Goal: Task Accomplishment & Management: Manage account settings

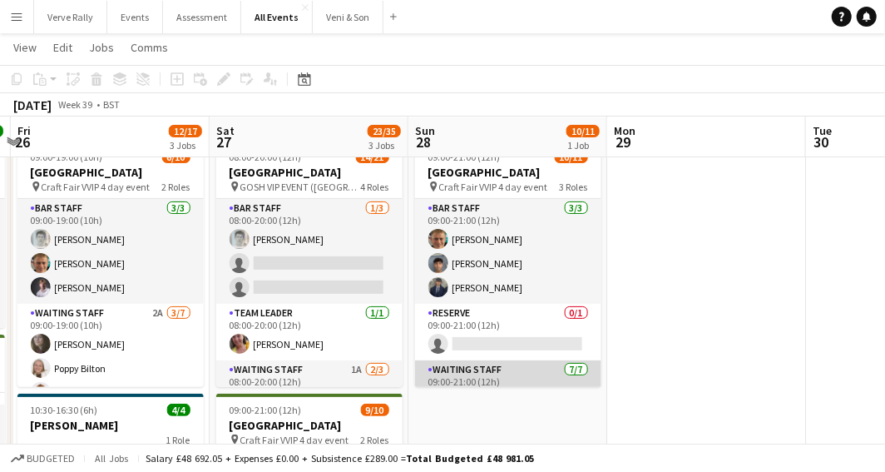
click at [546, 312] on app-card-role "Reserve 0/1 09:00-21:00 (12h) single-neutral-actions" at bounding box center [508, 332] width 186 height 57
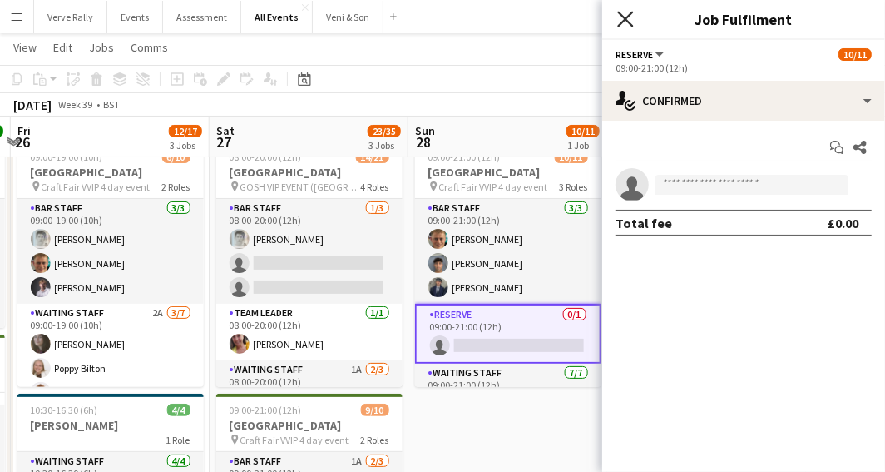
click at [623, 22] on icon "Close pop-in" at bounding box center [625, 19] width 16 height 16
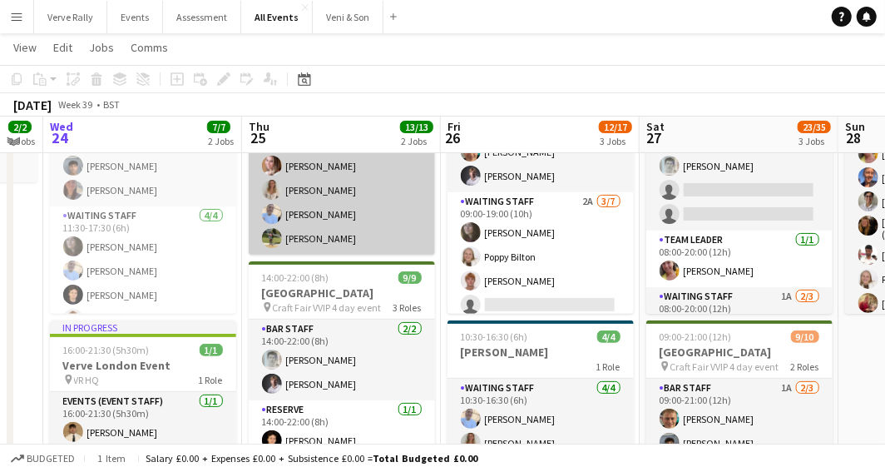
scroll to position [128, 0]
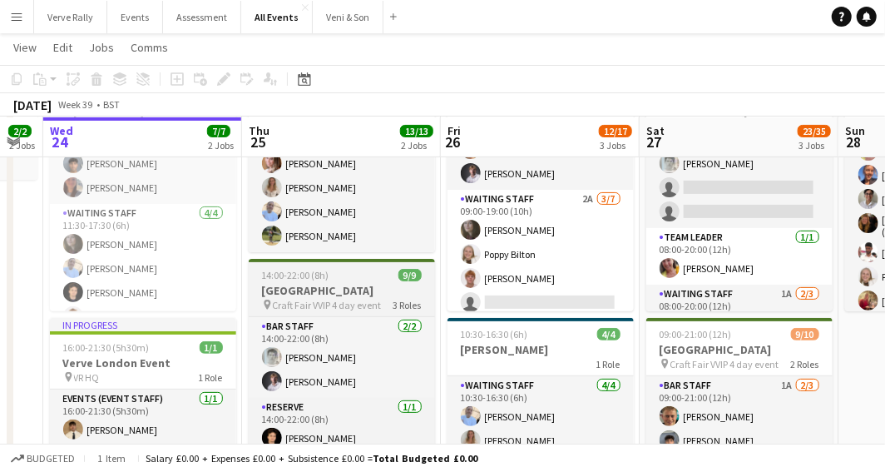
click at [401, 304] on span "3 Roles" at bounding box center [408, 305] width 28 height 12
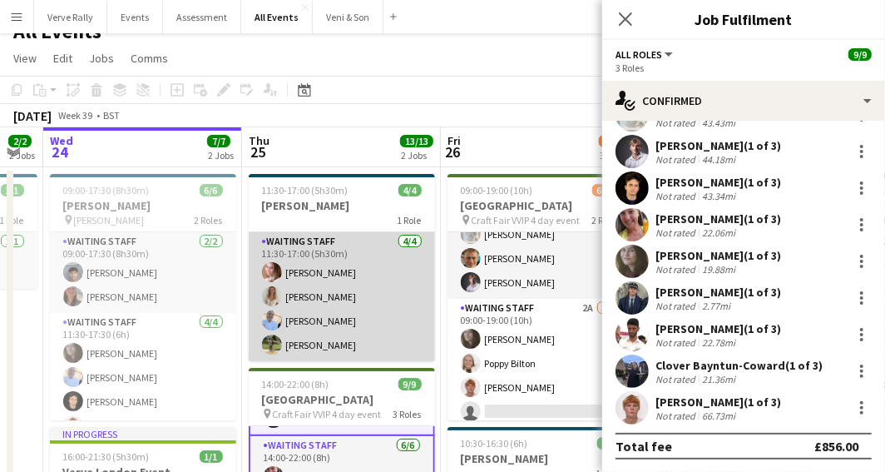
scroll to position [22, 0]
click at [398, 305] on app-card-role "Waiting Staff [DATE] 11:30-17:00 (5h30m) [PERSON_NAME] [PERSON_NAME] [PERSON_NA…" at bounding box center [342, 295] width 186 height 129
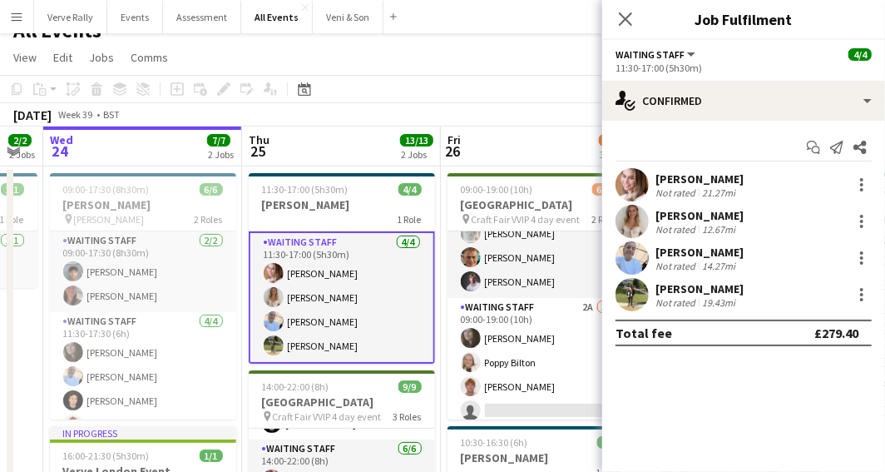
scroll to position [126, 0]
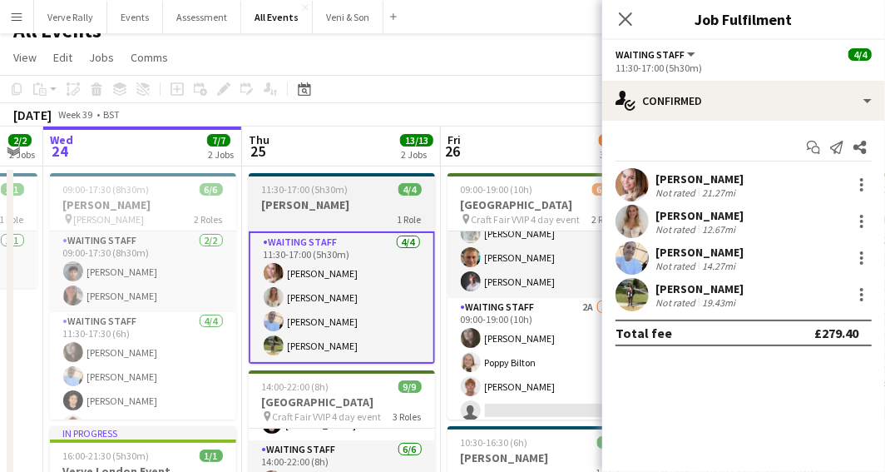
click at [404, 221] on span "1 Role" at bounding box center [410, 219] width 24 height 12
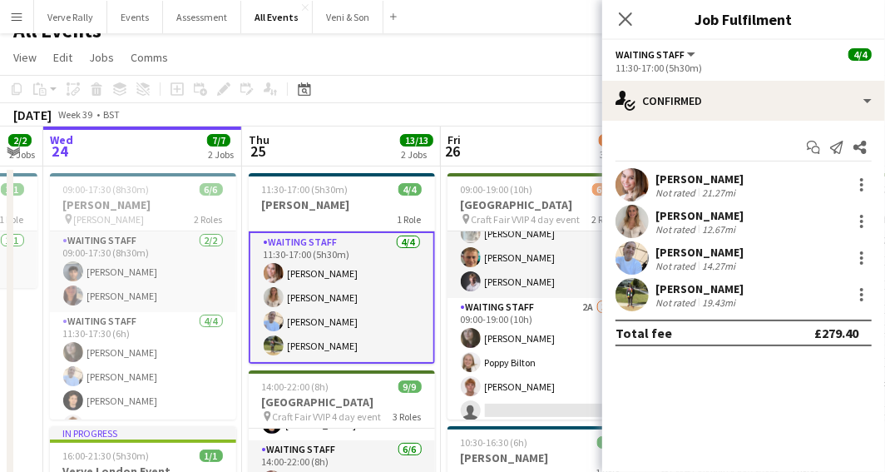
click at [355, 342] on app-card-role "Waiting Staff [DATE] 11:30-17:00 (5h30m) [PERSON_NAME] [PERSON_NAME] [PERSON_NA…" at bounding box center [342, 297] width 186 height 132
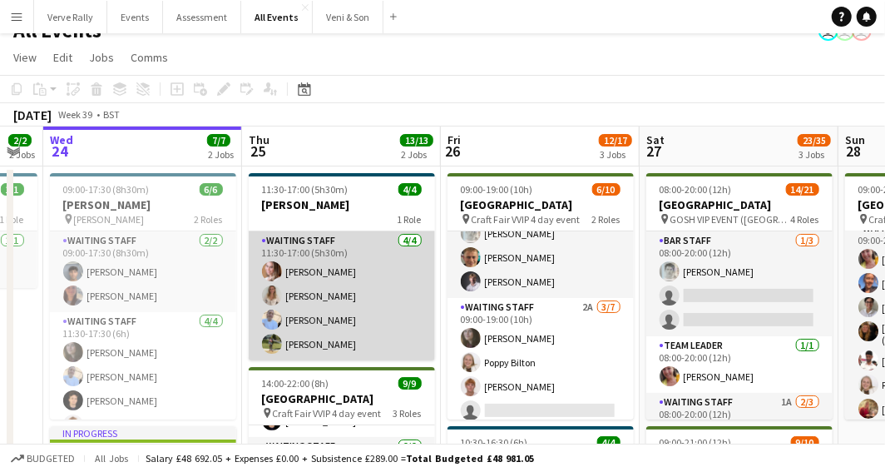
click at [341, 341] on app-card-role "Waiting Staff [DATE] 11:30-17:00 (5h30m) [PERSON_NAME] [PERSON_NAME] [PERSON_NA…" at bounding box center [342, 295] width 186 height 129
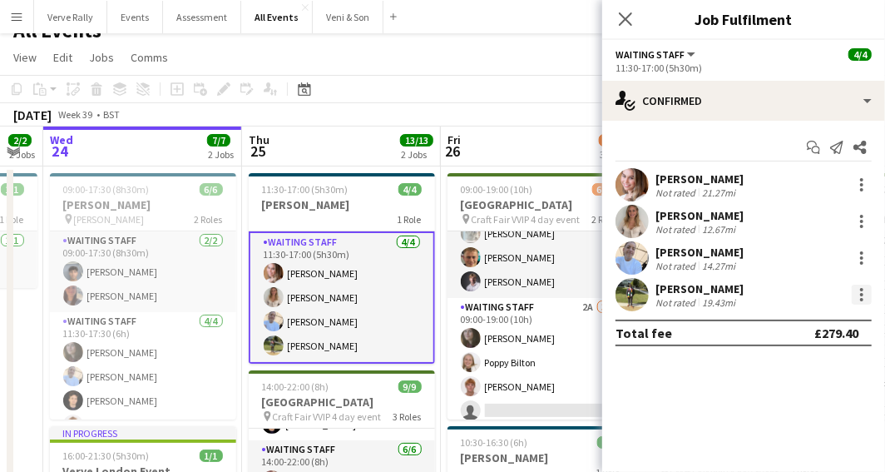
click at [862, 295] on div at bounding box center [861, 294] width 3 height 3
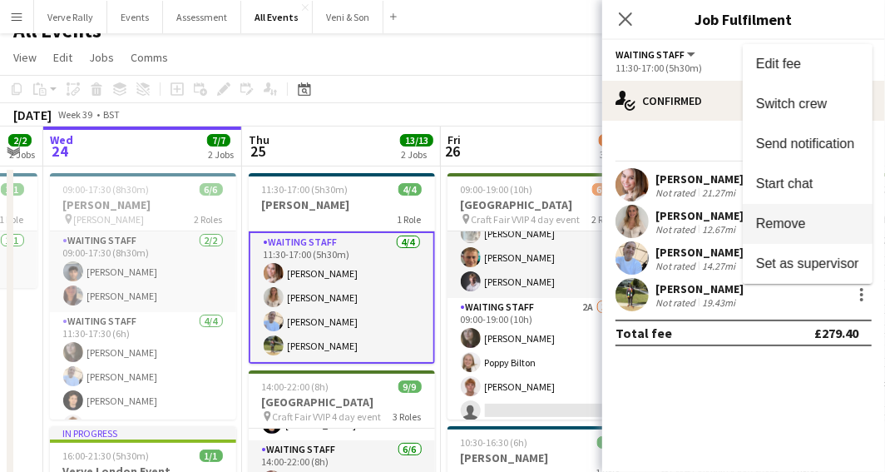
click at [778, 230] on span "Remove" at bounding box center [781, 223] width 50 height 14
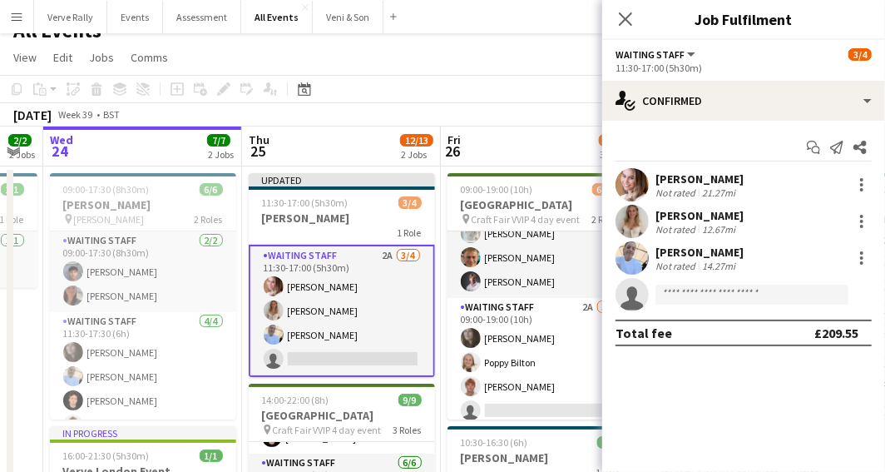
click at [384, 256] on app-card-role "Waiting Staff 2A [DATE] 11:30-17:00 (5h30m) [PERSON_NAME] [PERSON_NAME] [PERSON…" at bounding box center [342, 311] width 186 height 132
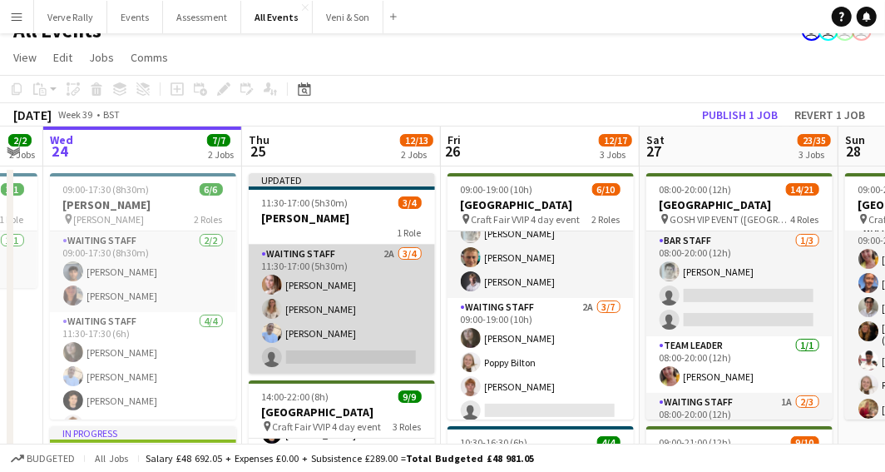
click at [384, 256] on app-card-role "Waiting Staff 2A [DATE] 11:30-17:00 (5h30m) [PERSON_NAME] [PERSON_NAME] [PERSON…" at bounding box center [342, 309] width 186 height 129
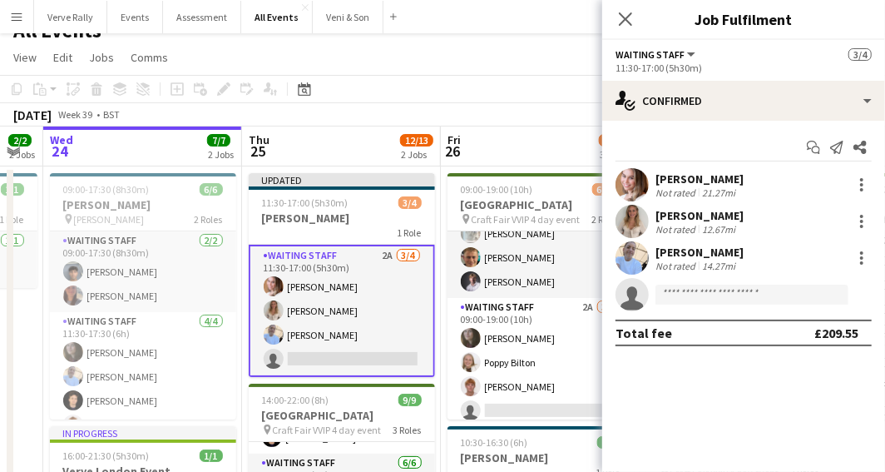
click at [859, 57] on span "3/4" at bounding box center [860, 54] width 23 height 12
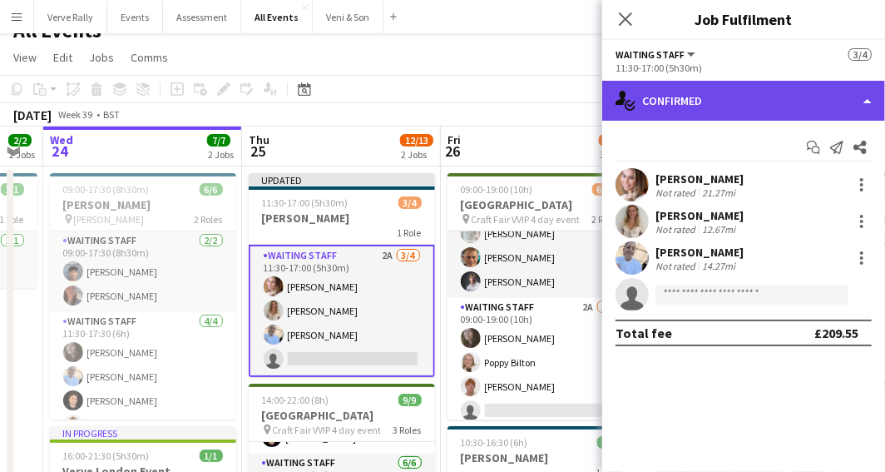
click at [865, 98] on div "single-neutral-actions-check-2 Confirmed" at bounding box center [743, 101] width 283 height 40
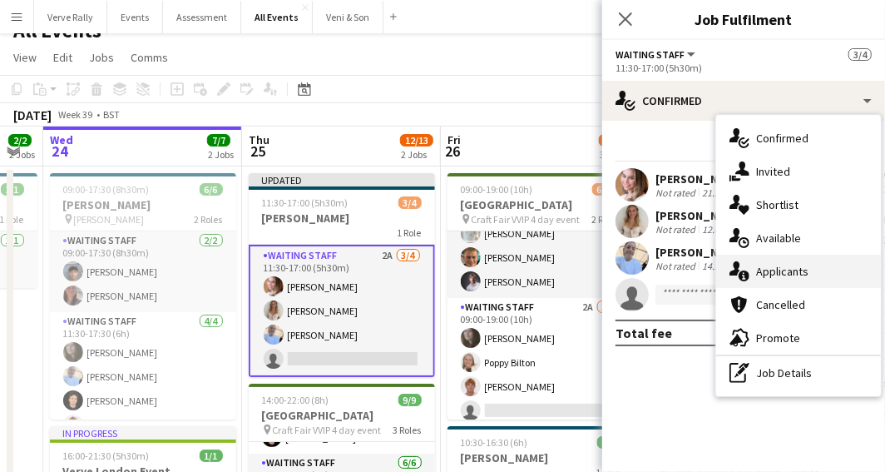
click at [802, 273] on span "Applicants" at bounding box center [782, 271] width 52 height 15
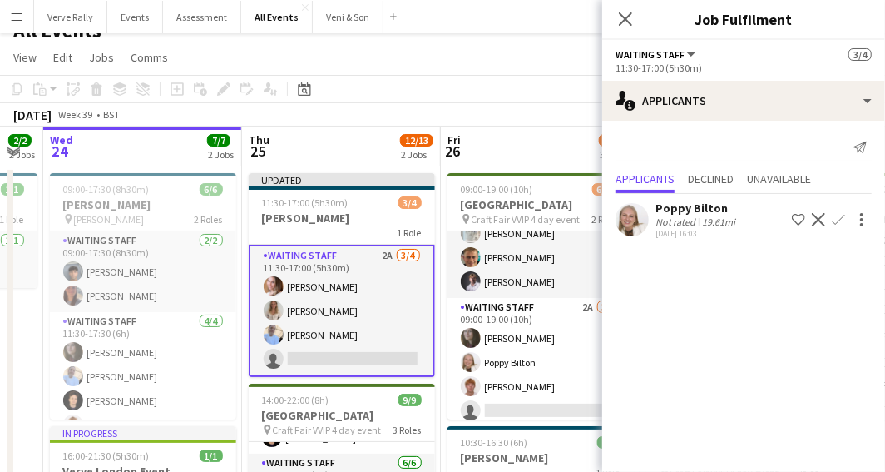
click at [839, 221] on app-icon "Confirm" at bounding box center [838, 219] width 13 height 13
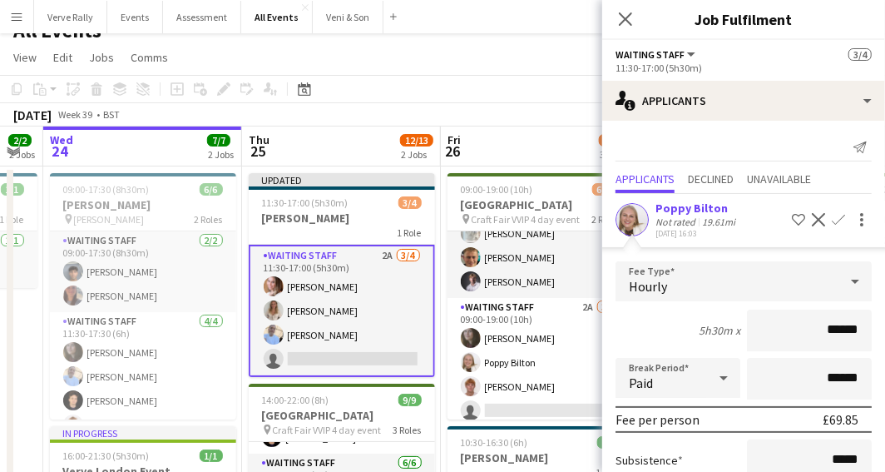
scroll to position [111, 0]
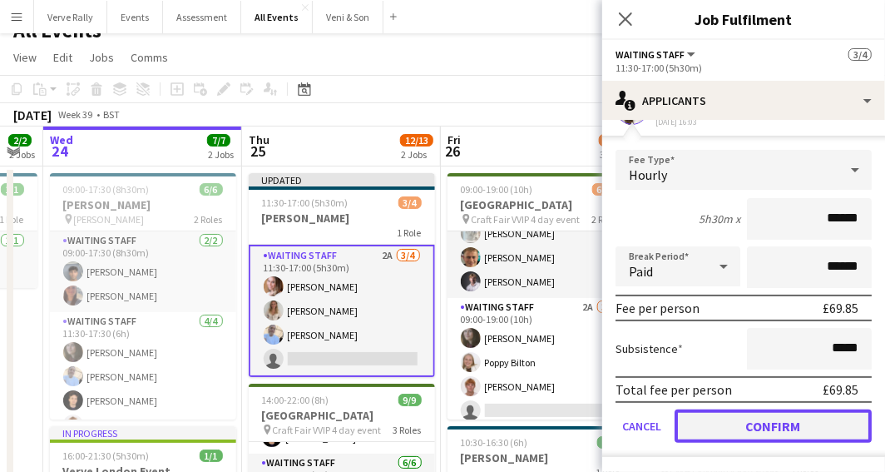
click at [766, 414] on button "Confirm" at bounding box center [773, 425] width 197 height 33
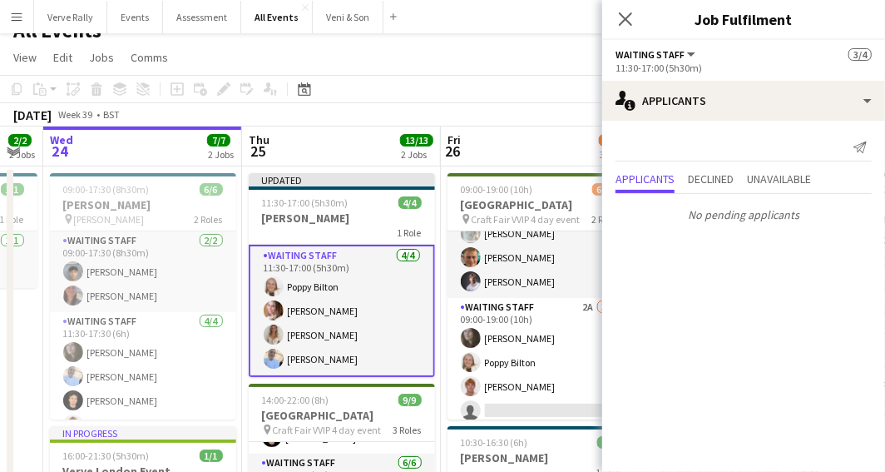
scroll to position [0, 0]
click at [622, 22] on icon at bounding box center [625, 19] width 16 height 16
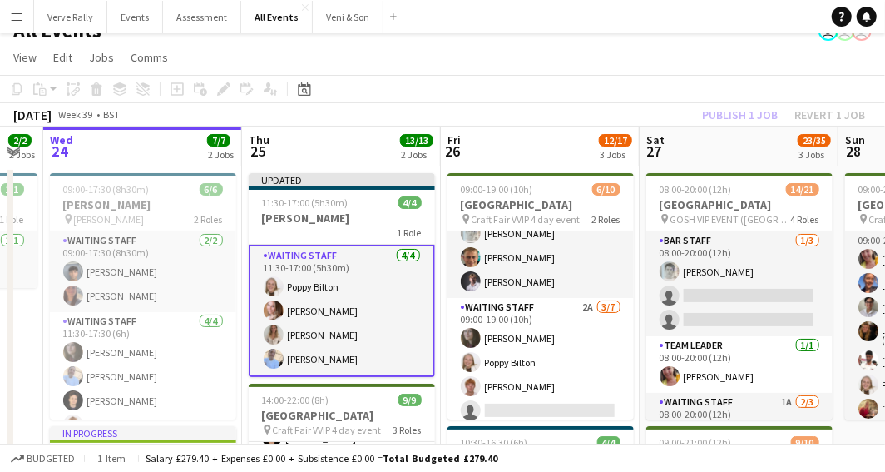
click at [726, 113] on div "Publish 1 job Revert 1 job" at bounding box center [783, 115] width 203 height 22
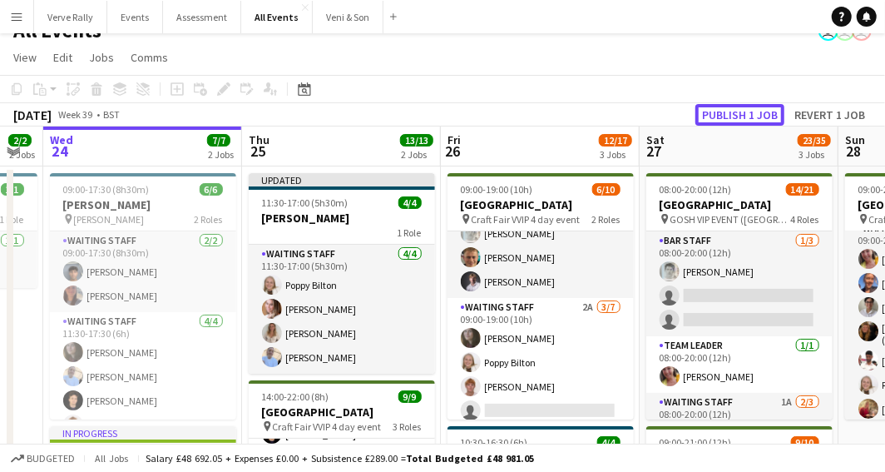
click at [726, 113] on button "Publish 1 job" at bounding box center [740, 115] width 89 height 22
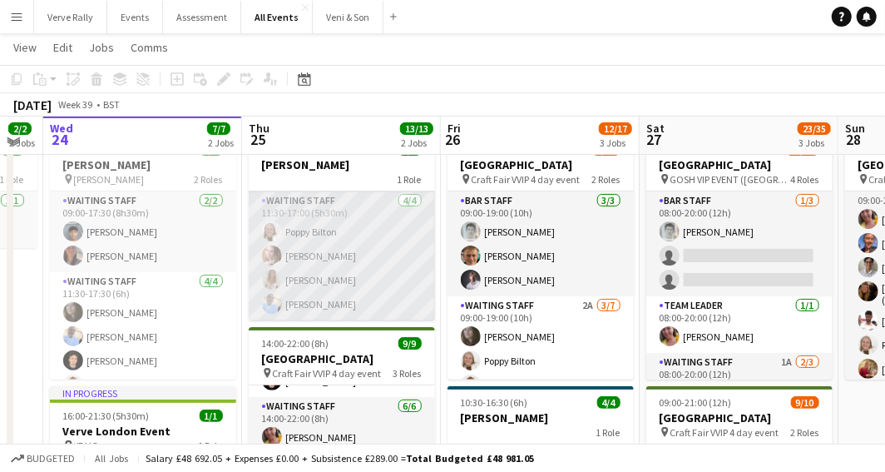
scroll to position [55, 0]
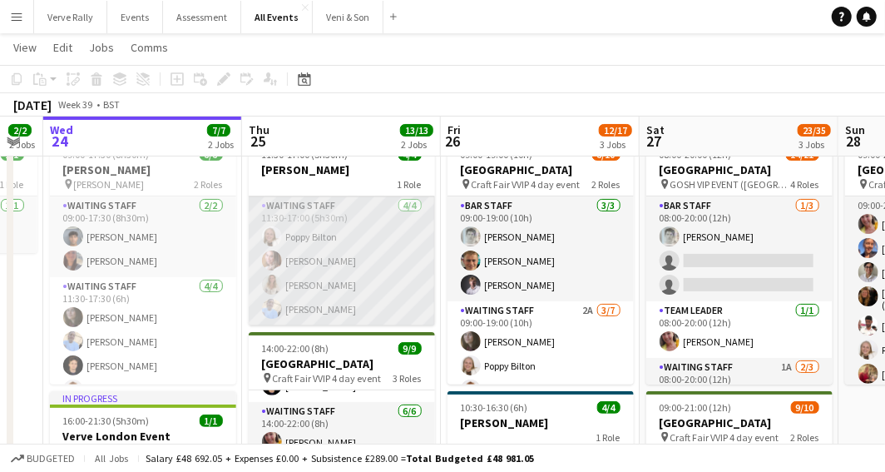
click at [304, 238] on app-card-role "Waiting Staff [DATE] 11:30-17:00 (5h30m) [PERSON_NAME] [PERSON_NAME] [PERSON_NA…" at bounding box center [342, 260] width 186 height 129
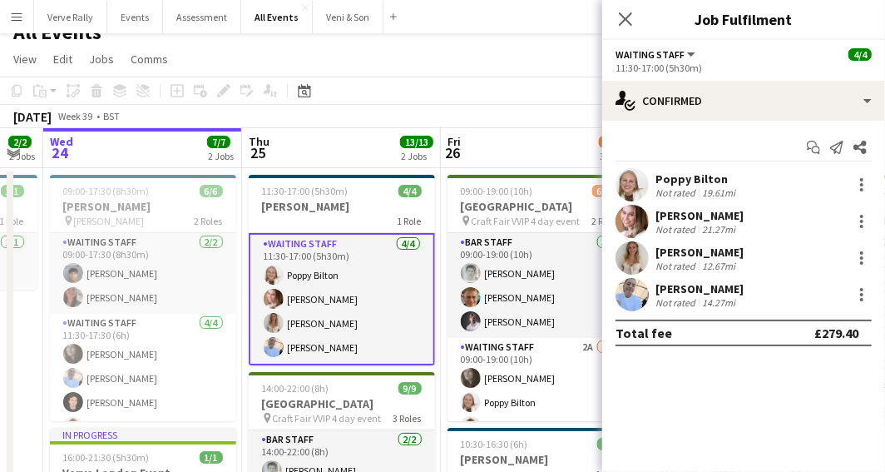
scroll to position [17, 0]
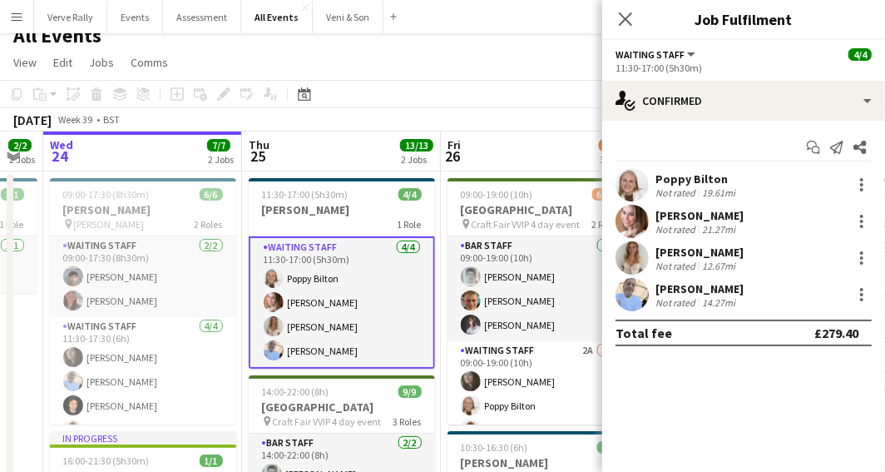
click at [307, 276] on app-card-role "Waiting Staff [DATE] 11:30-17:00 (5h30m) [PERSON_NAME] [PERSON_NAME] [PERSON_NA…" at bounding box center [342, 302] width 186 height 132
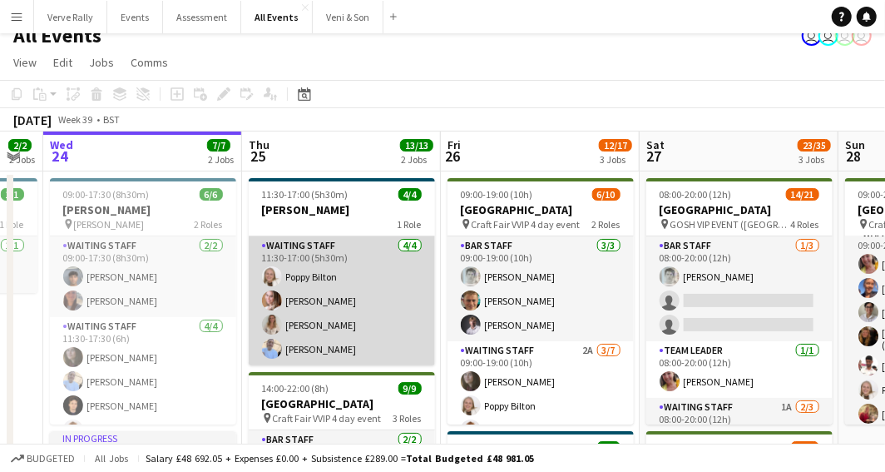
click at [307, 276] on app-card-role "Waiting Staff [DATE] 11:30-17:00 (5h30m) [PERSON_NAME] [PERSON_NAME] [PERSON_NA…" at bounding box center [342, 300] width 186 height 129
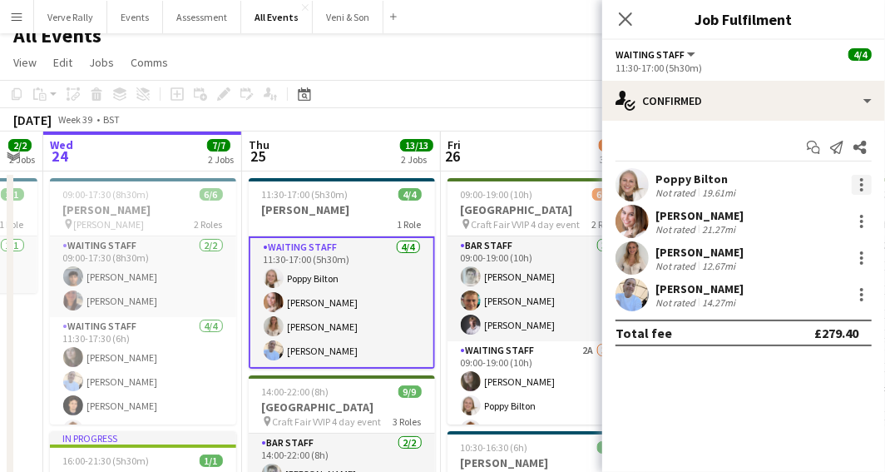
click at [865, 184] on div at bounding box center [862, 185] width 20 height 20
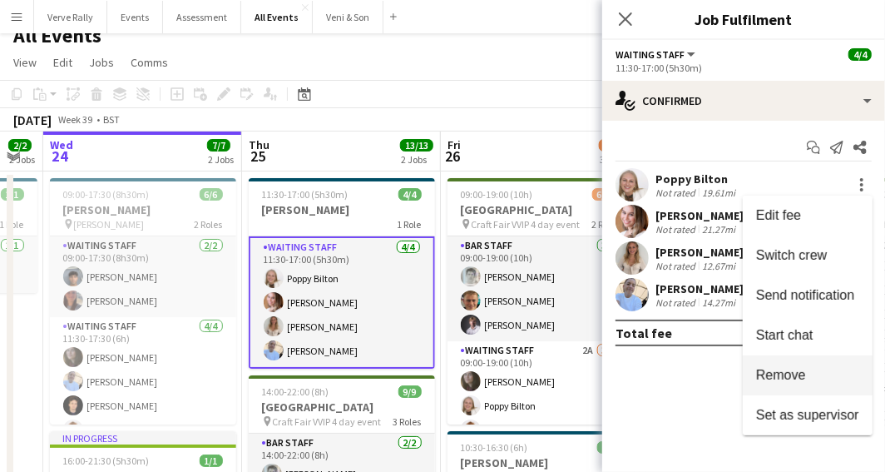
click at [783, 377] on span "Remove" at bounding box center [781, 375] width 50 height 14
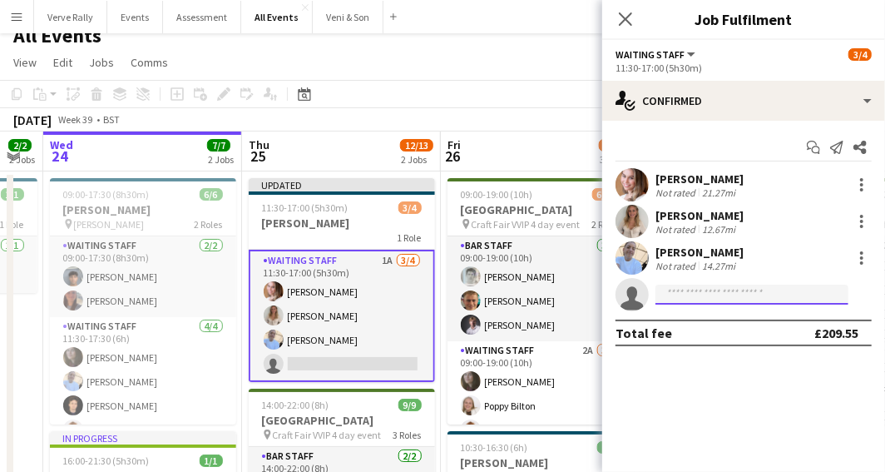
click at [691, 288] on input at bounding box center [752, 295] width 193 height 20
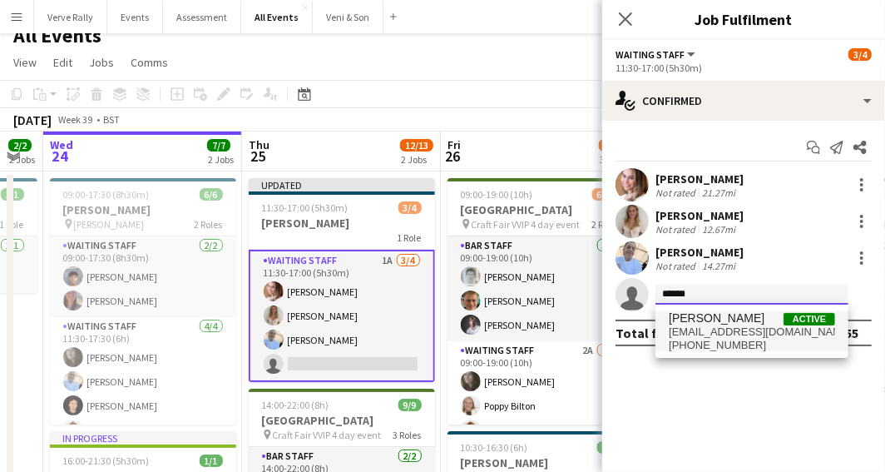
type input "******"
click at [726, 327] on span "[EMAIL_ADDRESS][DOMAIN_NAME]" at bounding box center [752, 331] width 166 height 13
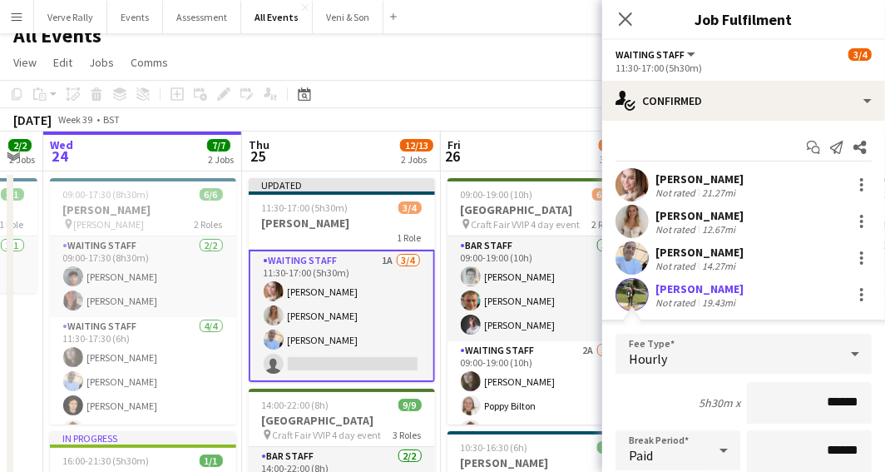
click at [721, 294] on div "[PERSON_NAME]" at bounding box center [700, 288] width 88 height 15
click at [623, 19] on icon "Close pop-in" at bounding box center [625, 19] width 16 height 16
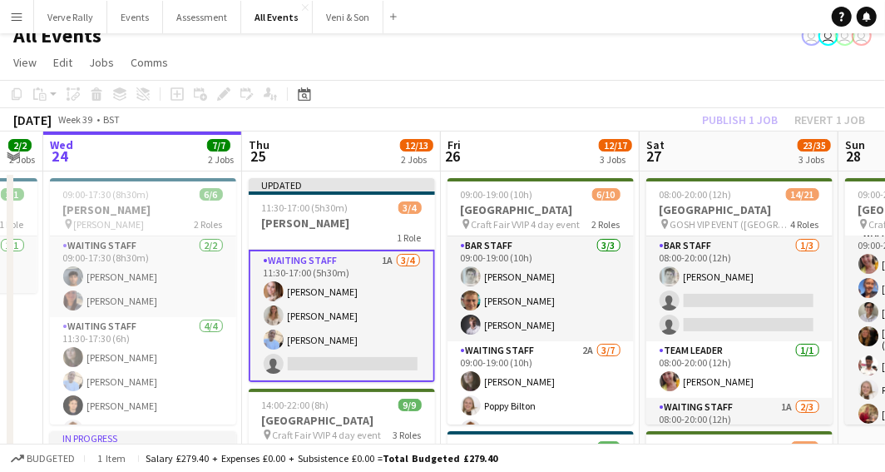
click at [736, 119] on div "Publish 1 job Revert 1 job" at bounding box center [783, 120] width 203 height 22
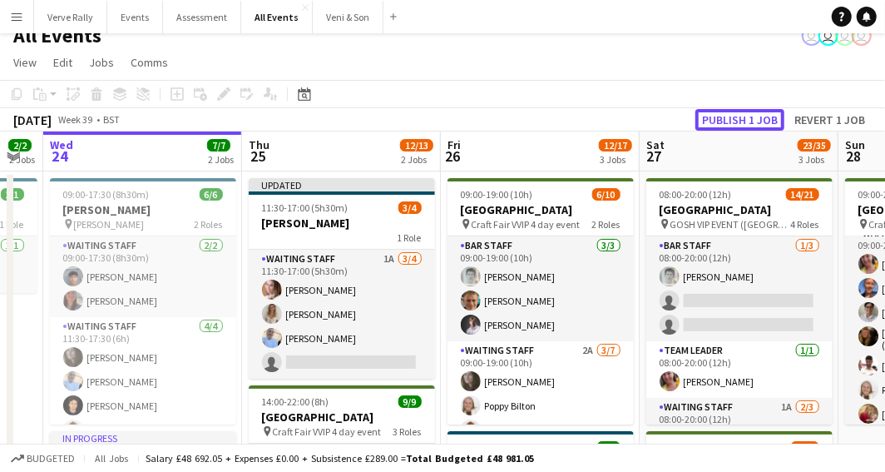
click at [736, 119] on button "Publish 1 job" at bounding box center [740, 120] width 89 height 22
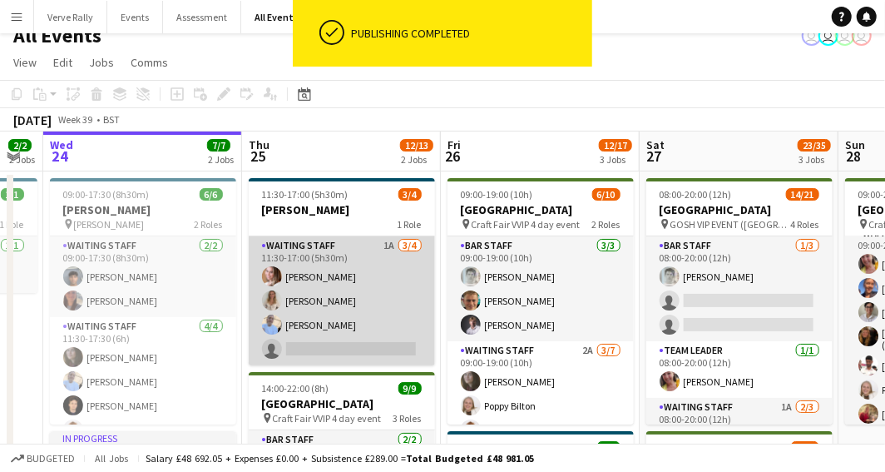
click at [302, 337] on app-card-role "Waiting Staff 1A [DATE] 11:30-17:00 (5h30m) [PERSON_NAME] [PERSON_NAME] [PERSON…" at bounding box center [342, 300] width 186 height 129
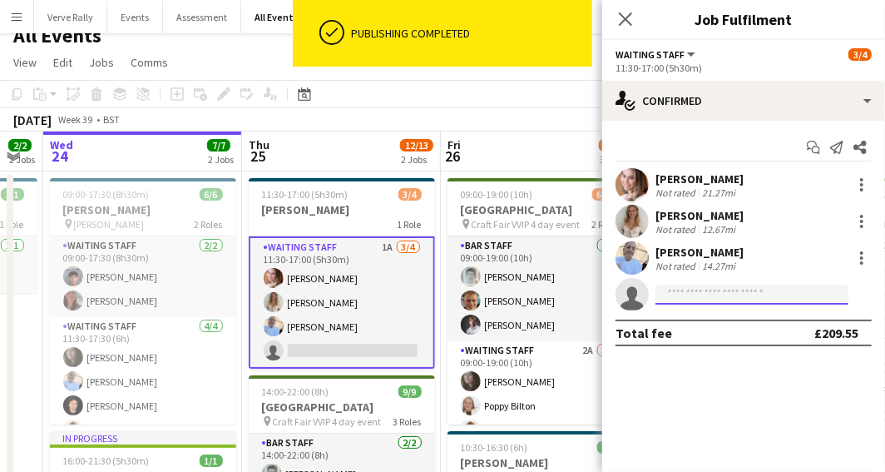
click at [710, 288] on input at bounding box center [752, 295] width 193 height 20
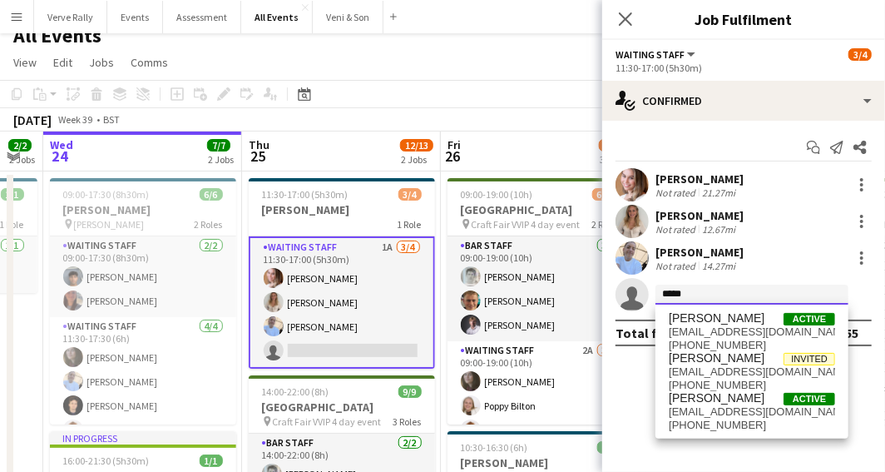
type input "******"
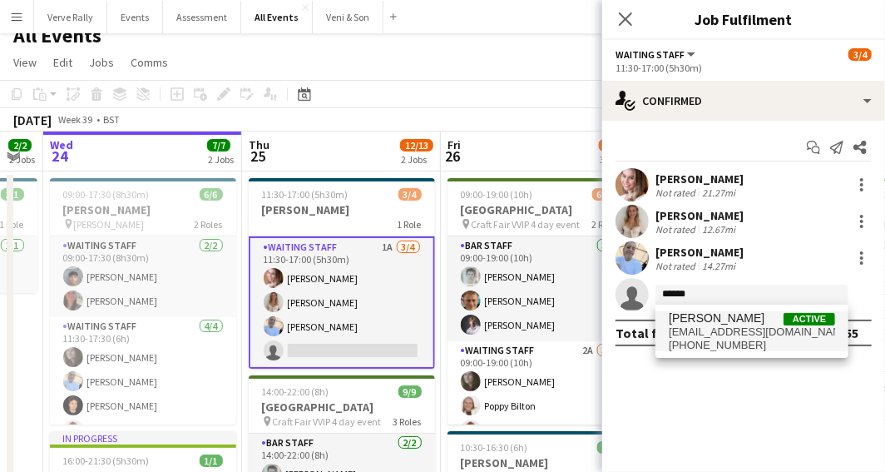
click at [735, 337] on span "[EMAIL_ADDRESS][DOMAIN_NAME]" at bounding box center [752, 331] width 166 height 13
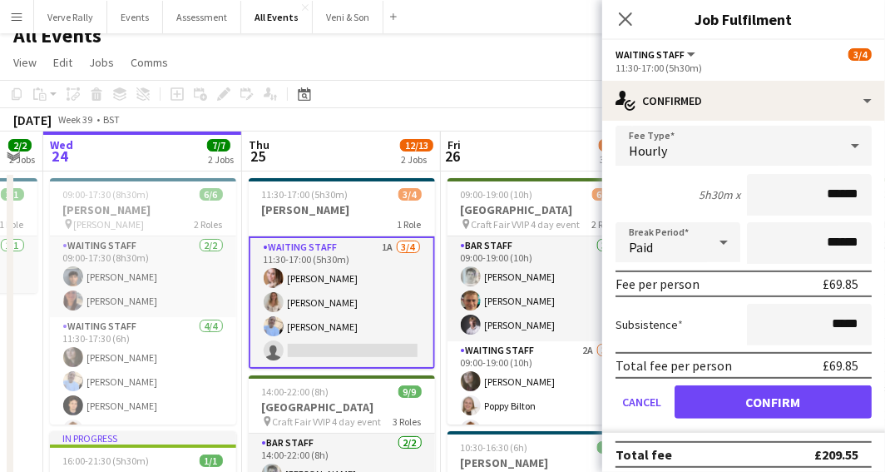
scroll to position [216, 0]
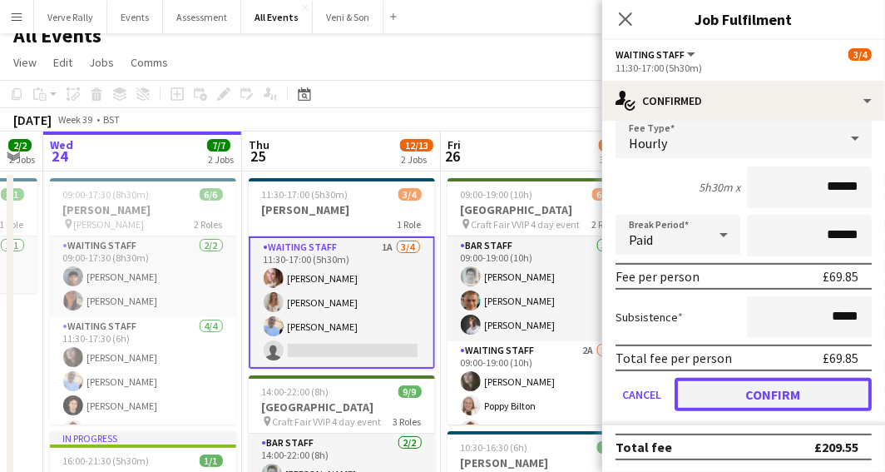
click at [753, 393] on button "Confirm" at bounding box center [773, 394] width 197 height 33
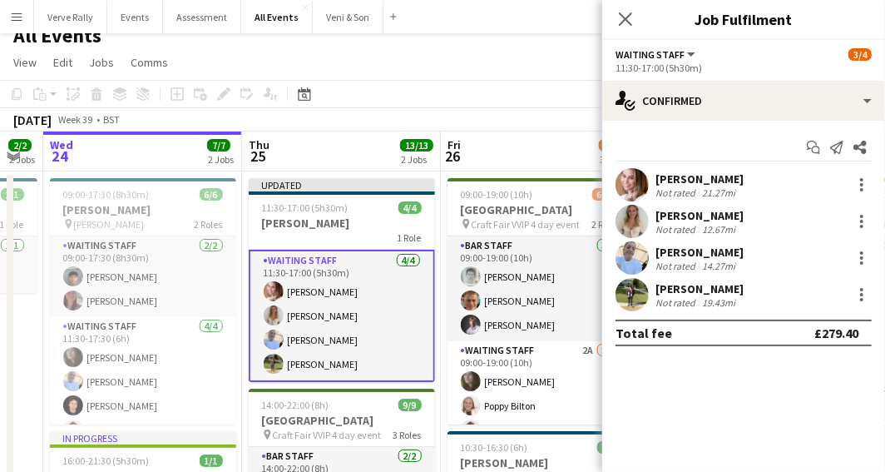
scroll to position [0, 0]
click at [622, 17] on icon "Close pop-in" at bounding box center [625, 19] width 16 height 16
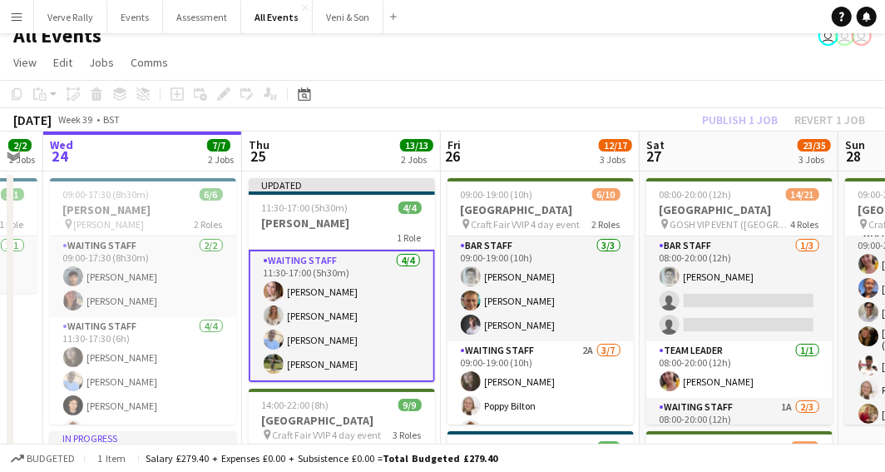
click at [733, 122] on div "Publish 1 job Revert 1 job" at bounding box center [783, 120] width 203 height 22
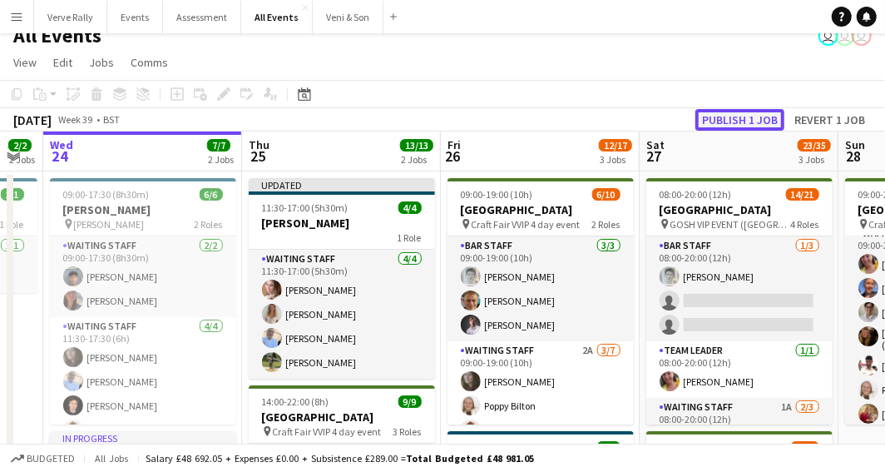
click at [733, 121] on button "Publish 1 job" at bounding box center [740, 120] width 89 height 22
